Goal: Task Accomplishment & Management: Complete application form

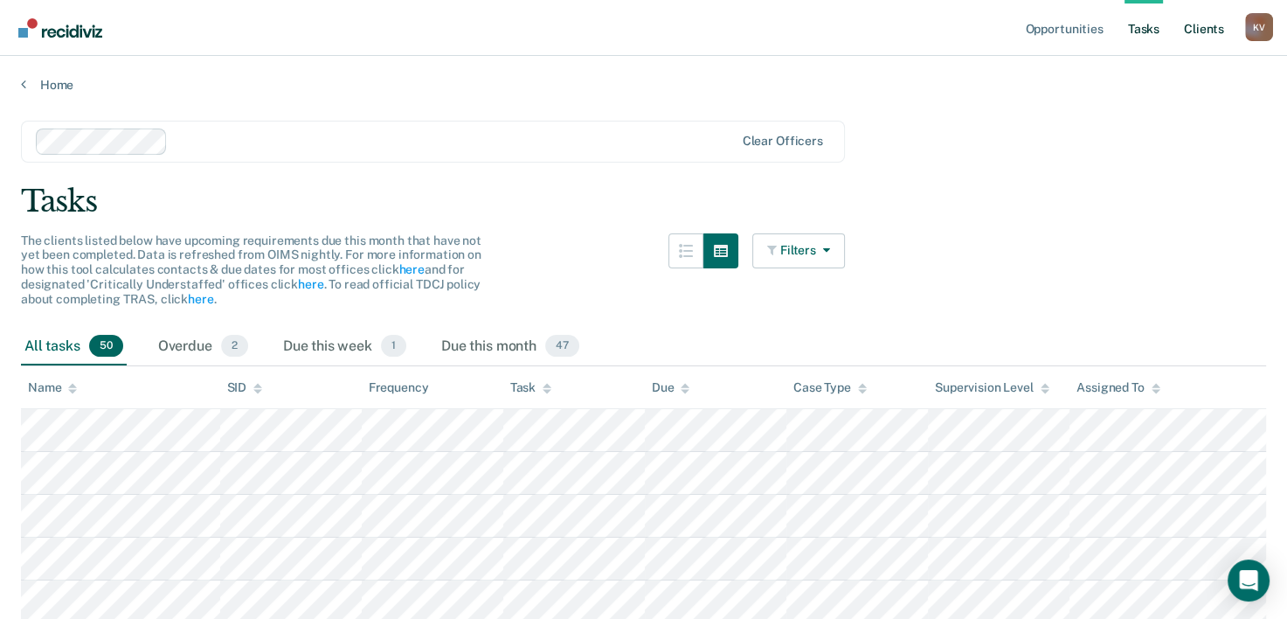
click at [1210, 26] on link "Client s" at bounding box center [1204, 28] width 47 height 56
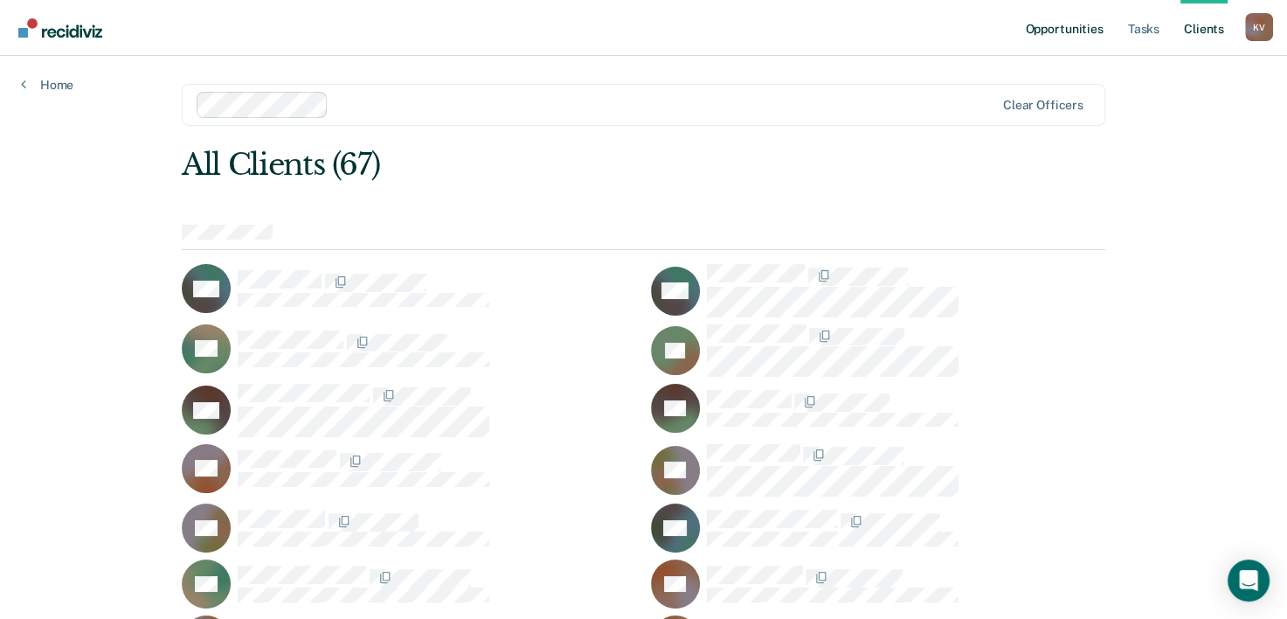
click at [1087, 27] on link "Opportunities" at bounding box center [1064, 28] width 85 height 56
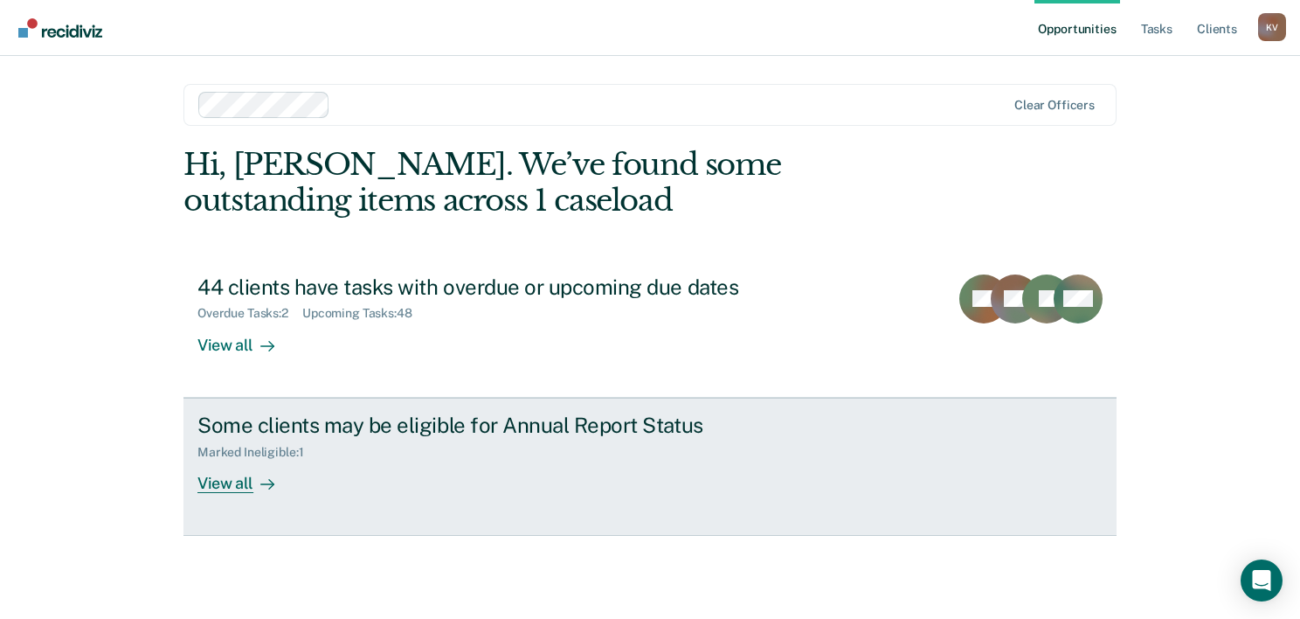
click at [525, 439] on div "Marked Ineligible : 1" at bounding box center [504, 449] width 613 height 22
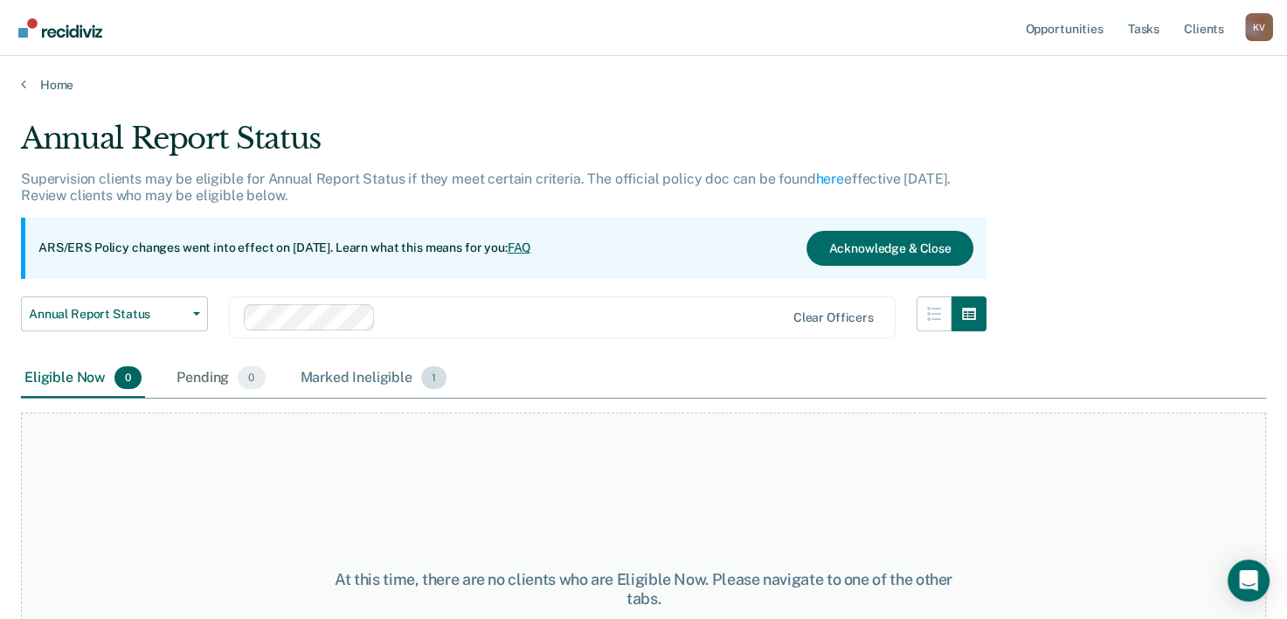
click at [402, 377] on div "Marked Ineligible 1" at bounding box center [374, 378] width 154 height 38
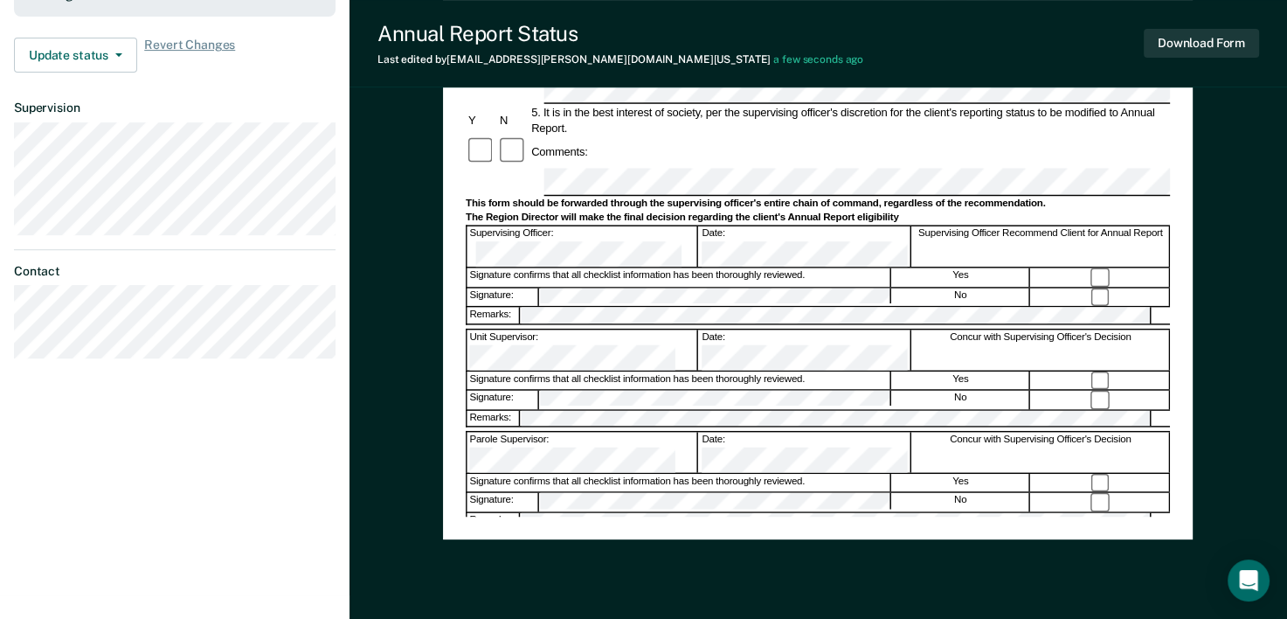
scroll to position [612, 0]
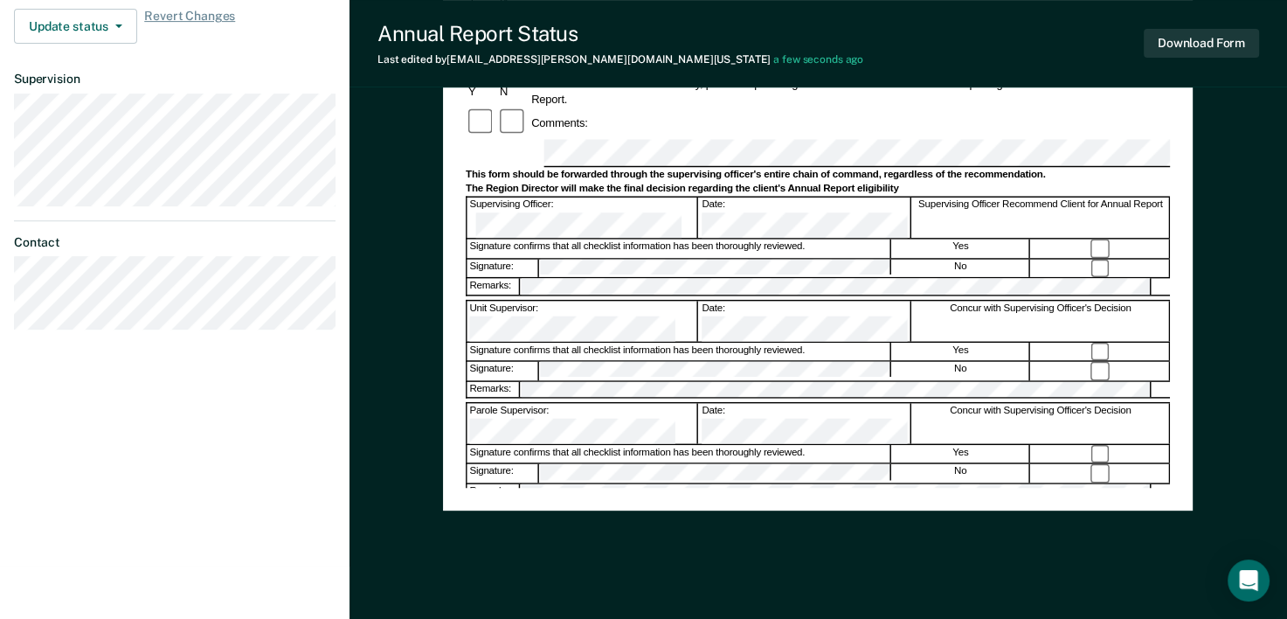
click at [558, 506] on div "Assistant Region Director:" at bounding box center [584, 526] width 232 height 40
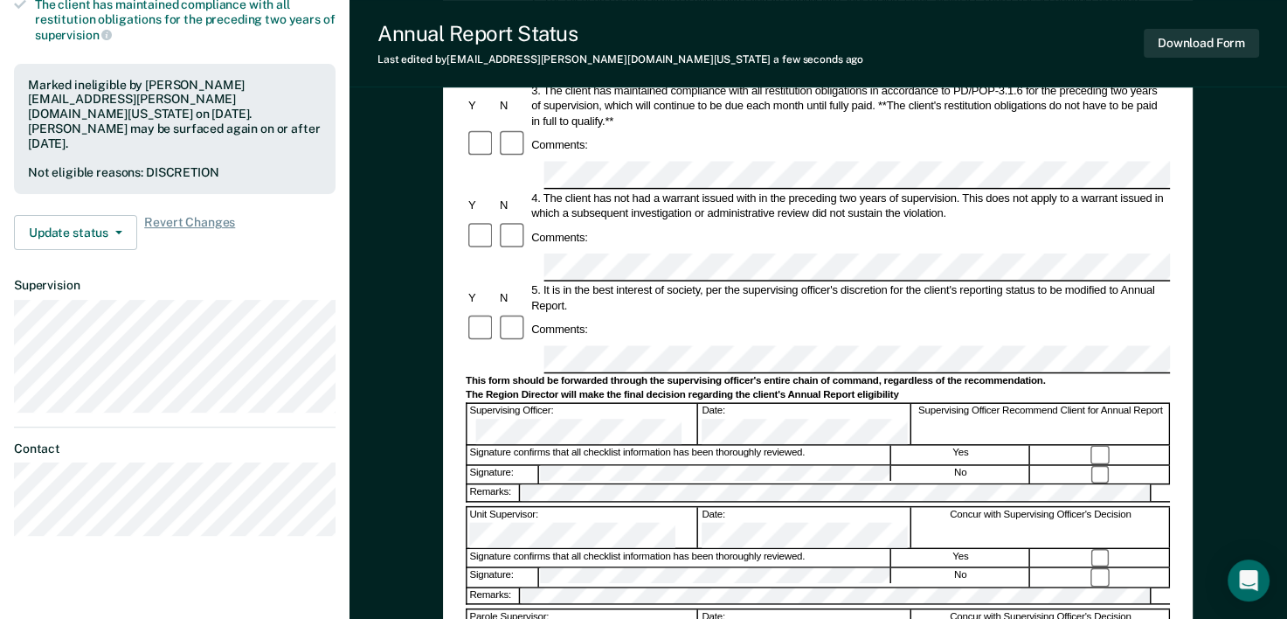
scroll to position [437, 0]
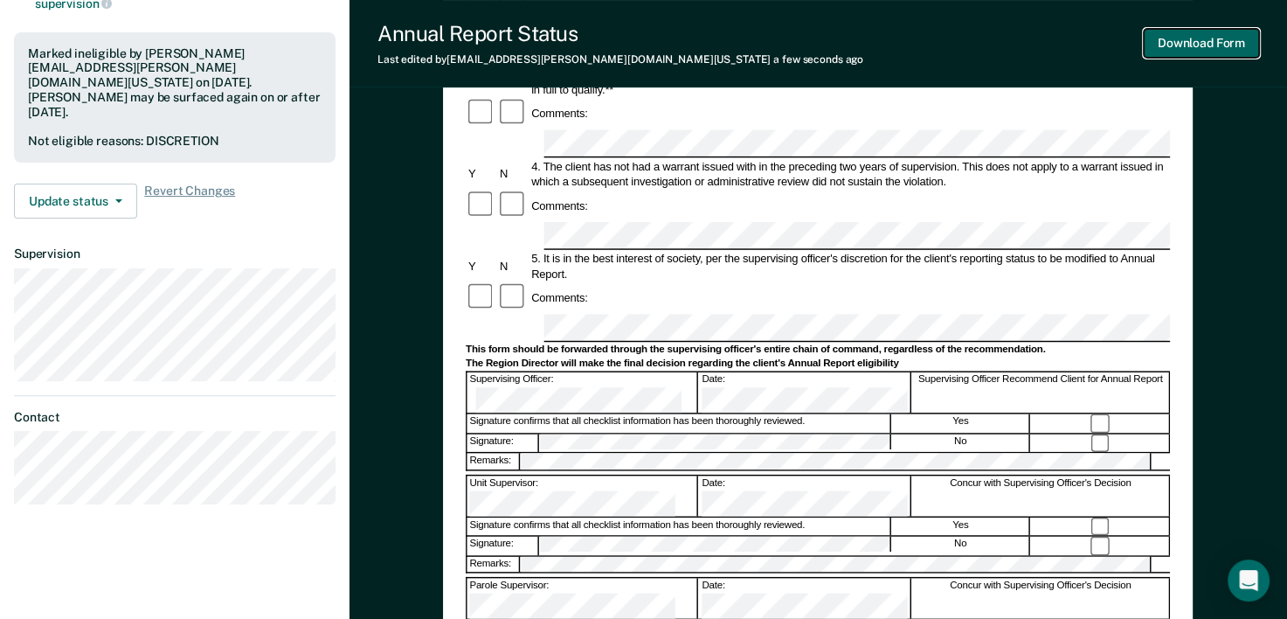
click at [1195, 59] on div "Download Form" at bounding box center [1201, 43] width 115 height 45
click at [1194, 45] on button "Download Form" at bounding box center [1201, 43] width 115 height 29
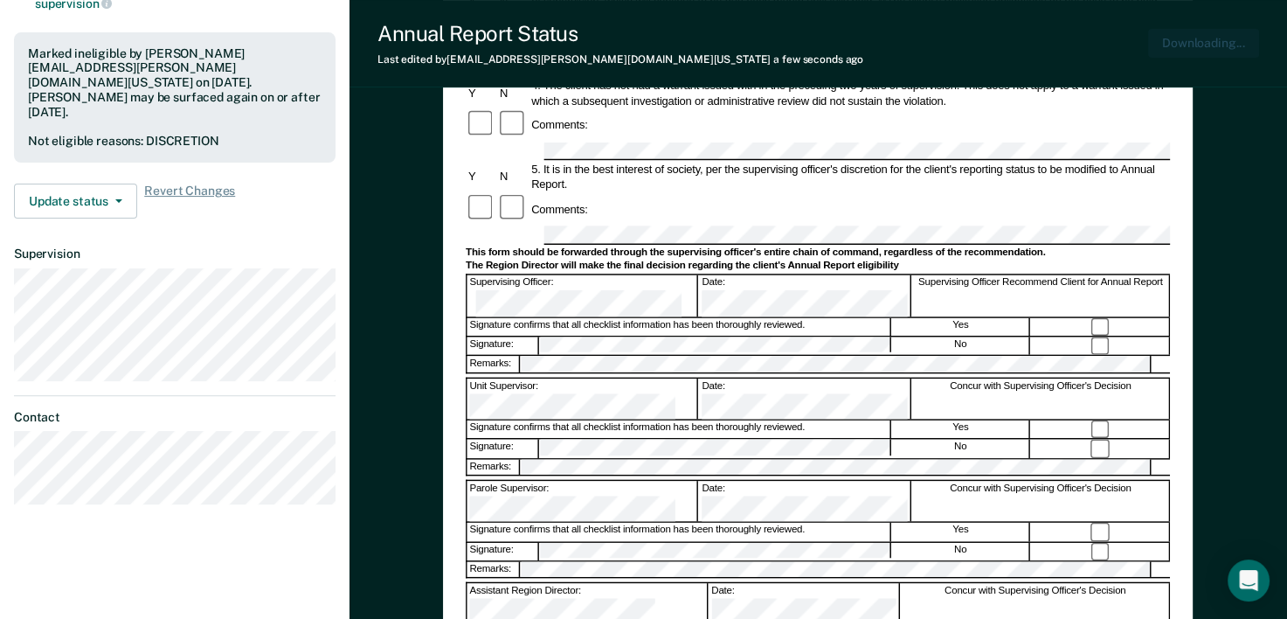
scroll to position [0, 0]
